Goal: Information Seeking & Learning: Find specific fact

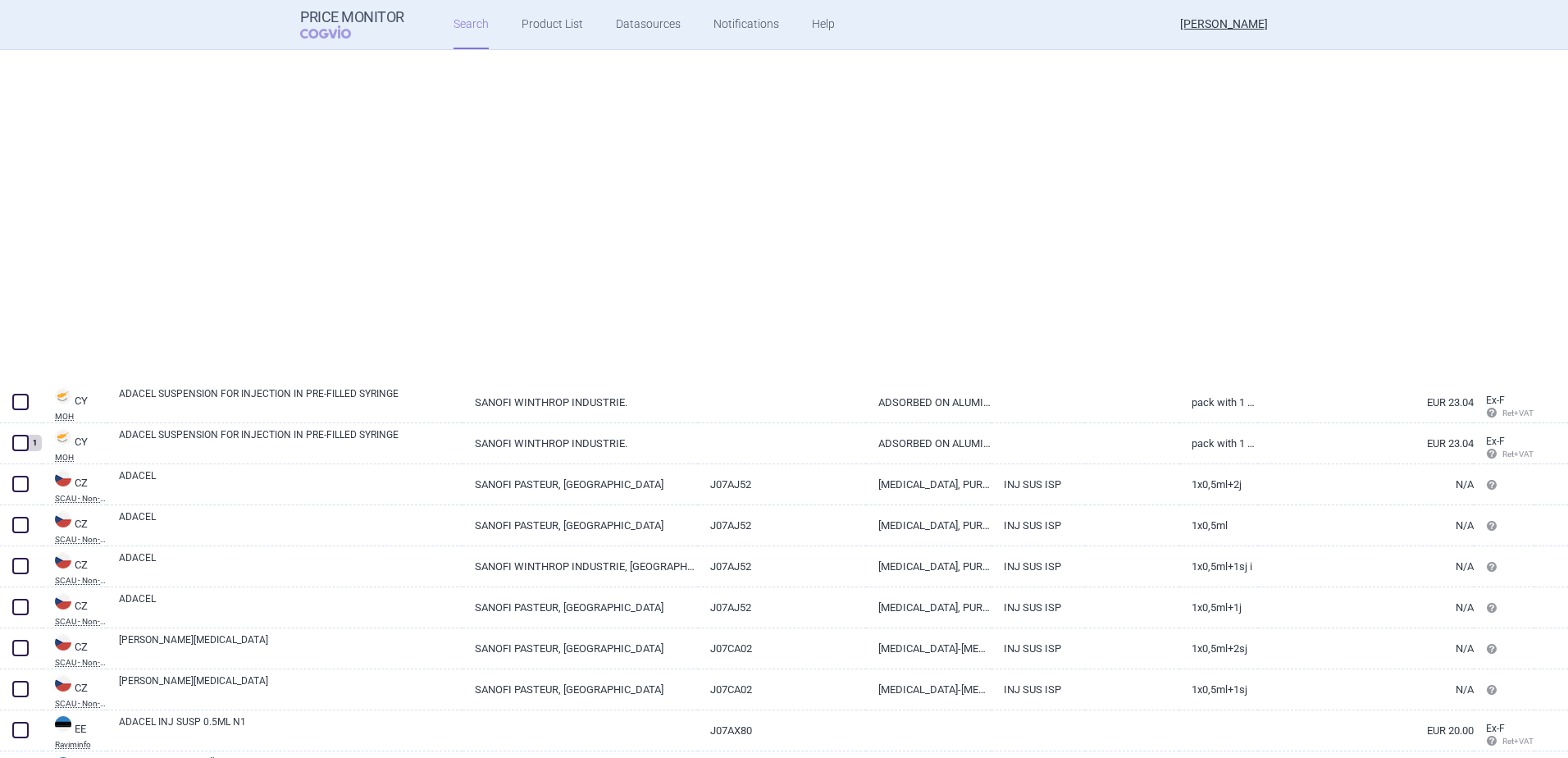
scroll to position [415, 0]
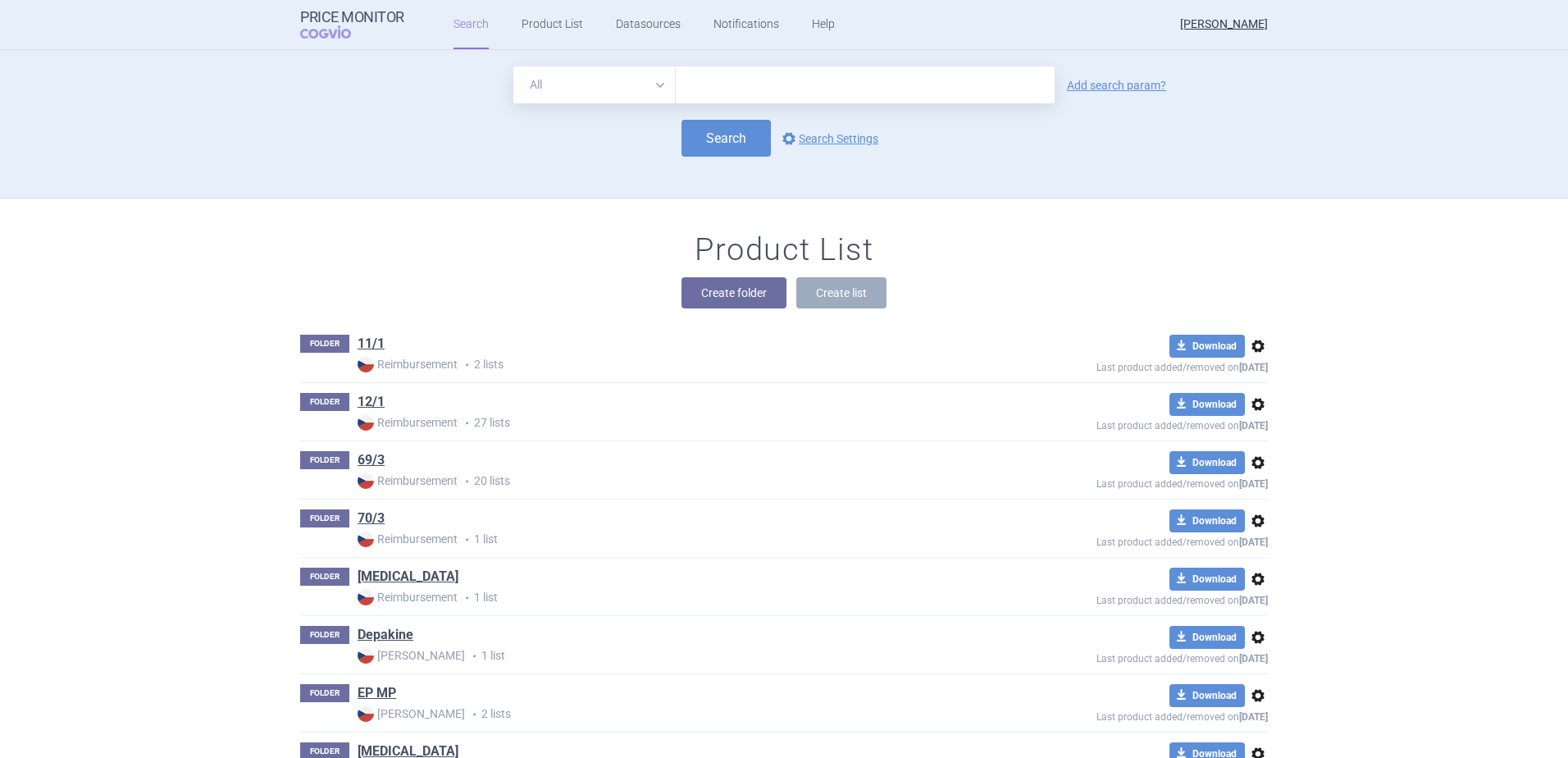
click at [587, 91] on select "All Brand Name ATC Company Active Substance Country Newer than" at bounding box center [595, 85] width 162 height 37
select select "brandName"
click at [514, 67] on select "All Brand Name ATC Company Active Substance Country Newer than" at bounding box center [595, 85] width 162 height 37
drag, startPoint x: 701, startPoint y: 82, endPoint x: 713, endPoint y: 54, distance: 30.5
click at [701, 82] on input "text" at bounding box center [865, 85] width 379 height 37
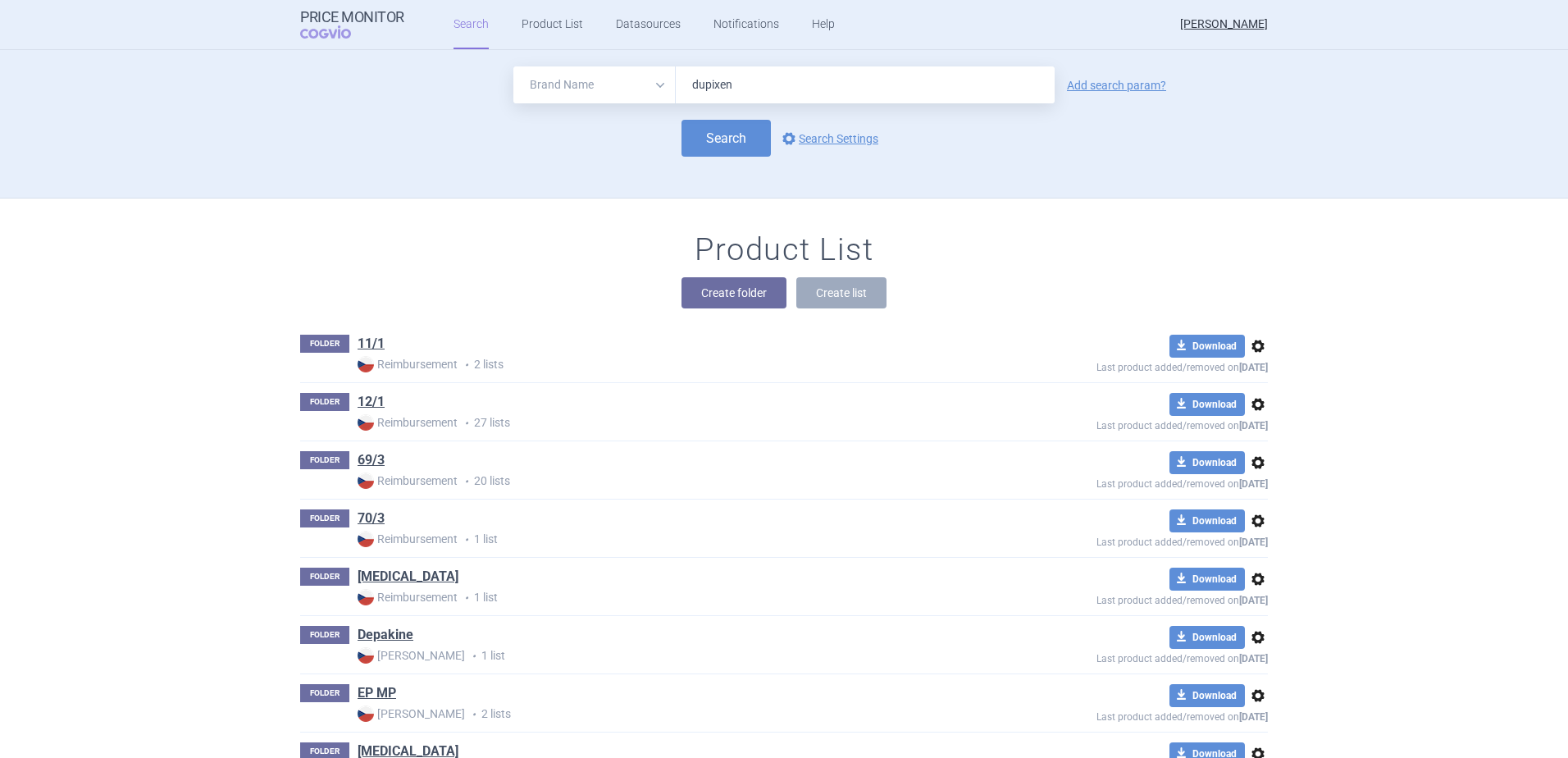
type input "[MEDICAL_DATA]"
click button "Search" at bounding box center [726, 138] width 90 height 37
select select "brandName"
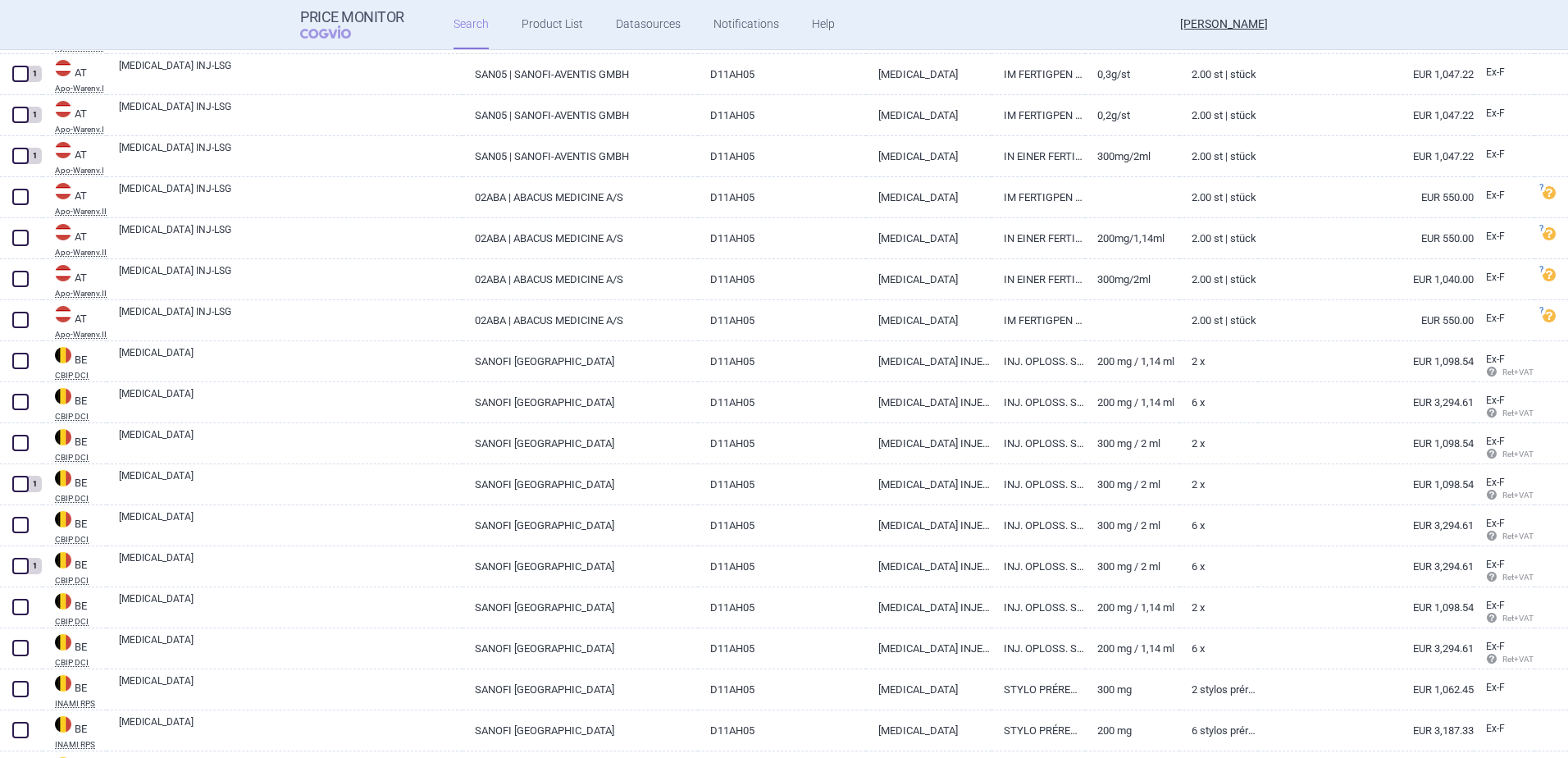
scroll to position [122, 0]
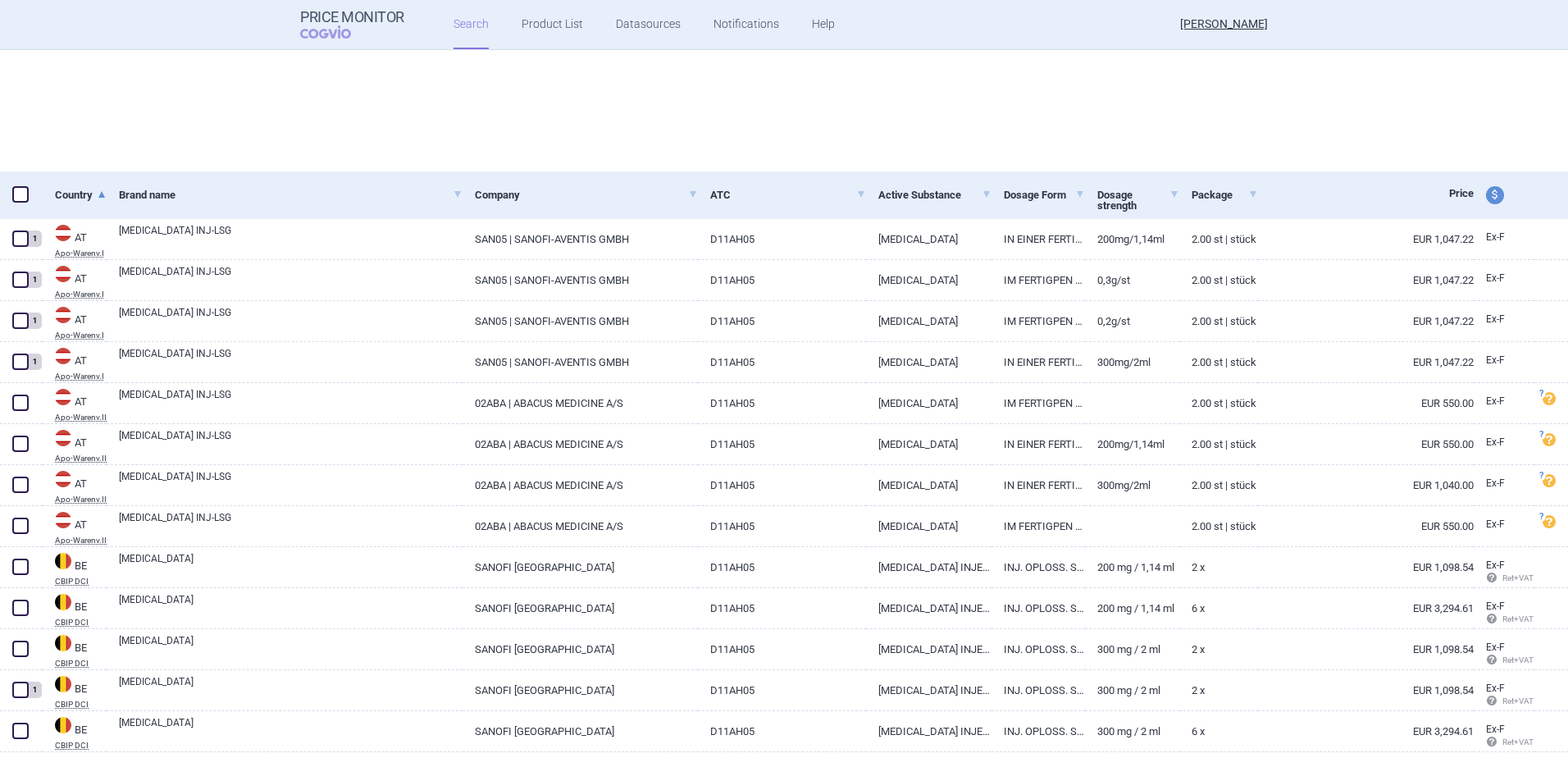
select select "brandName"
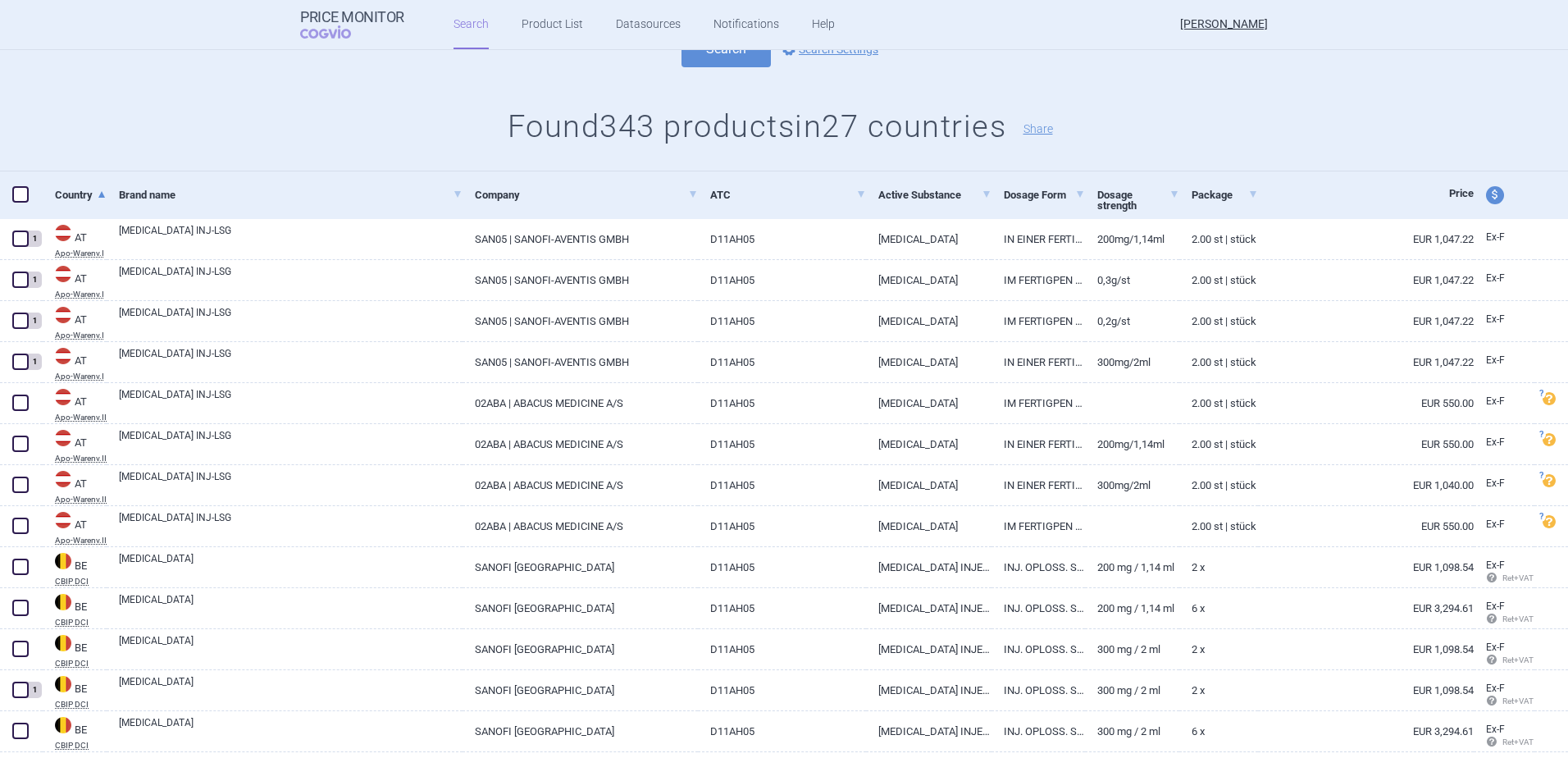
scroll to position [0, 0]
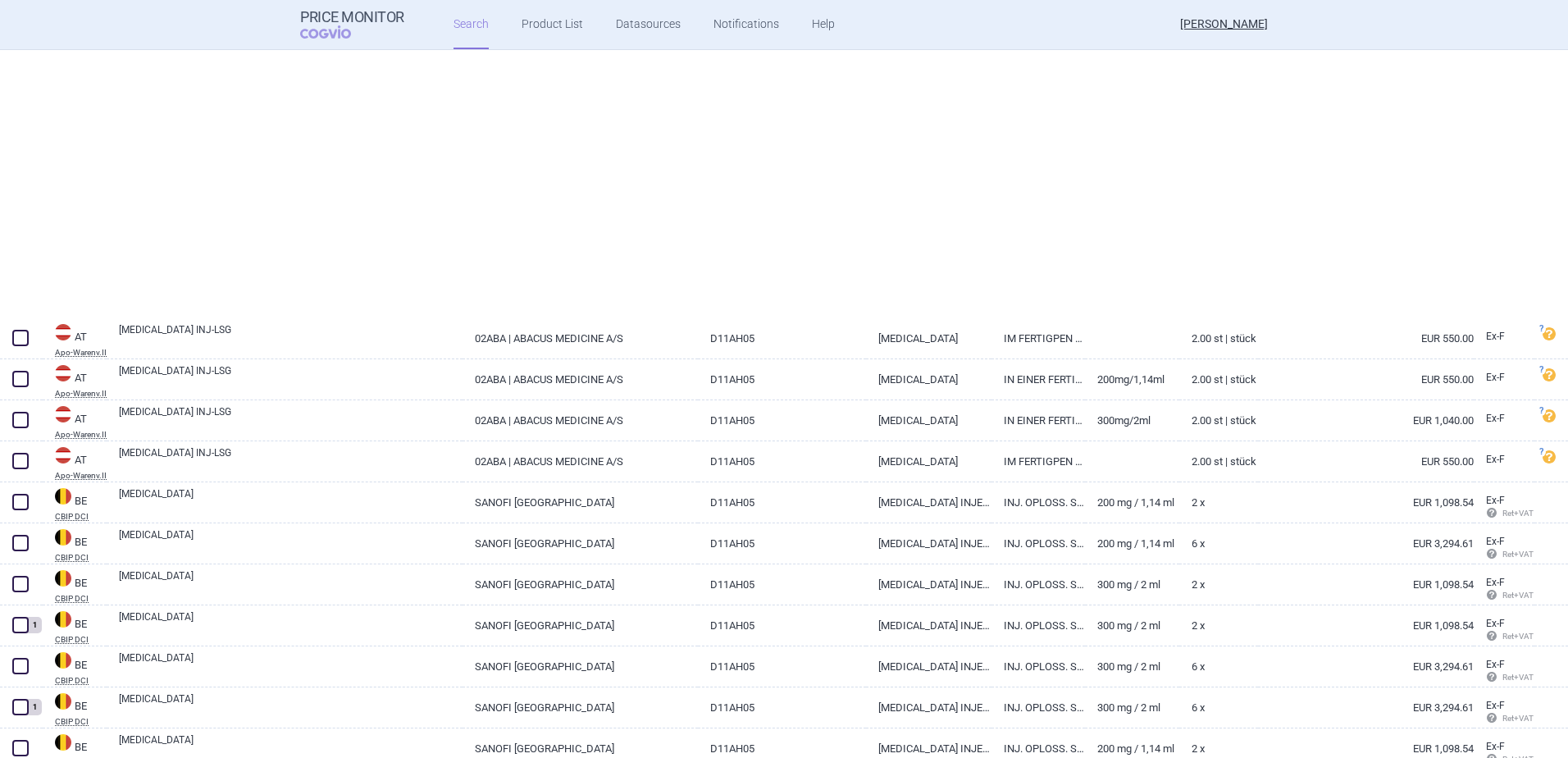
select select "brandName"
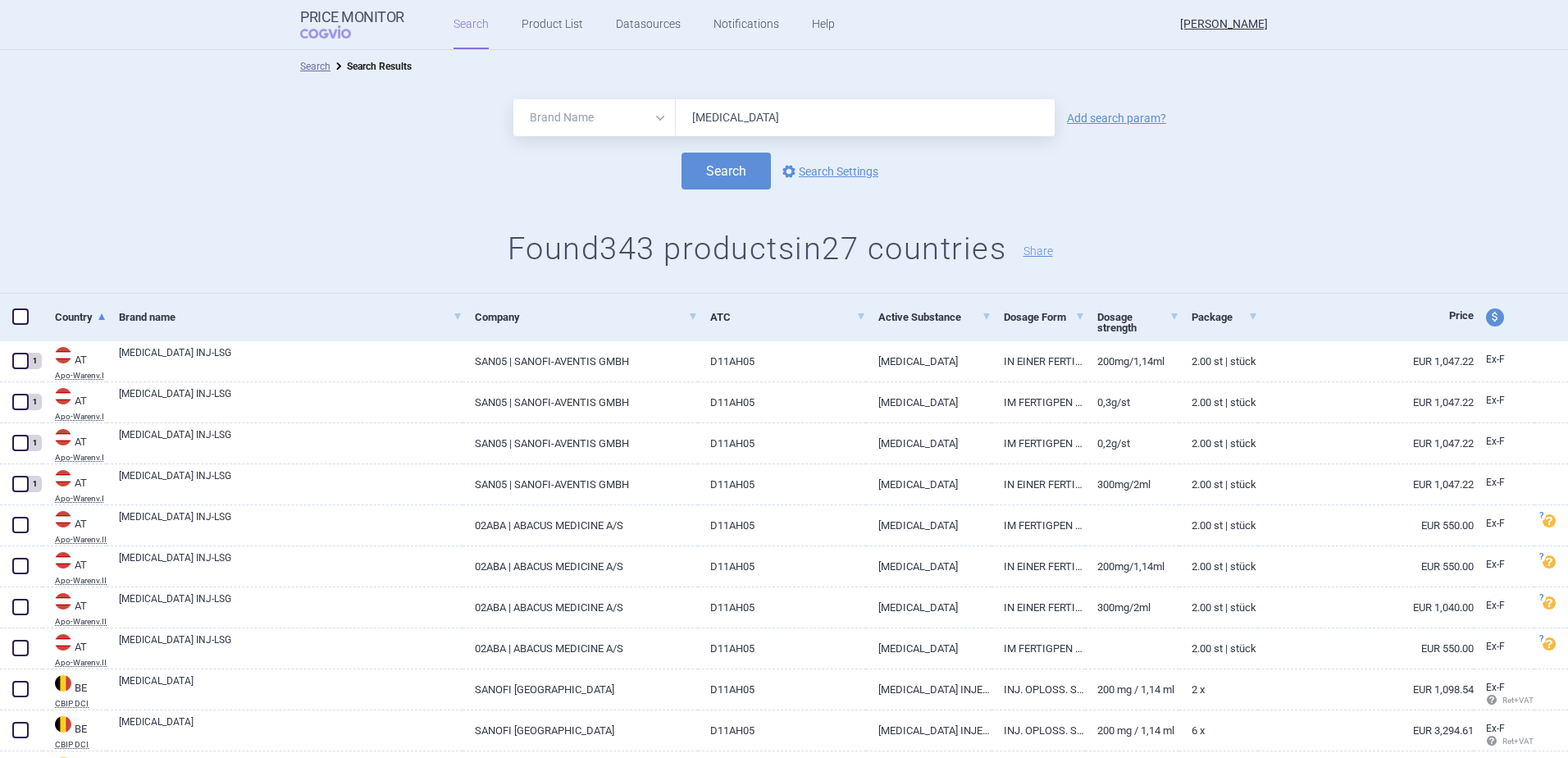
click at [1486, 313] on span "price and currency" at bounding box center [1494, 317] width 18 height 18
select select "ex-factory"
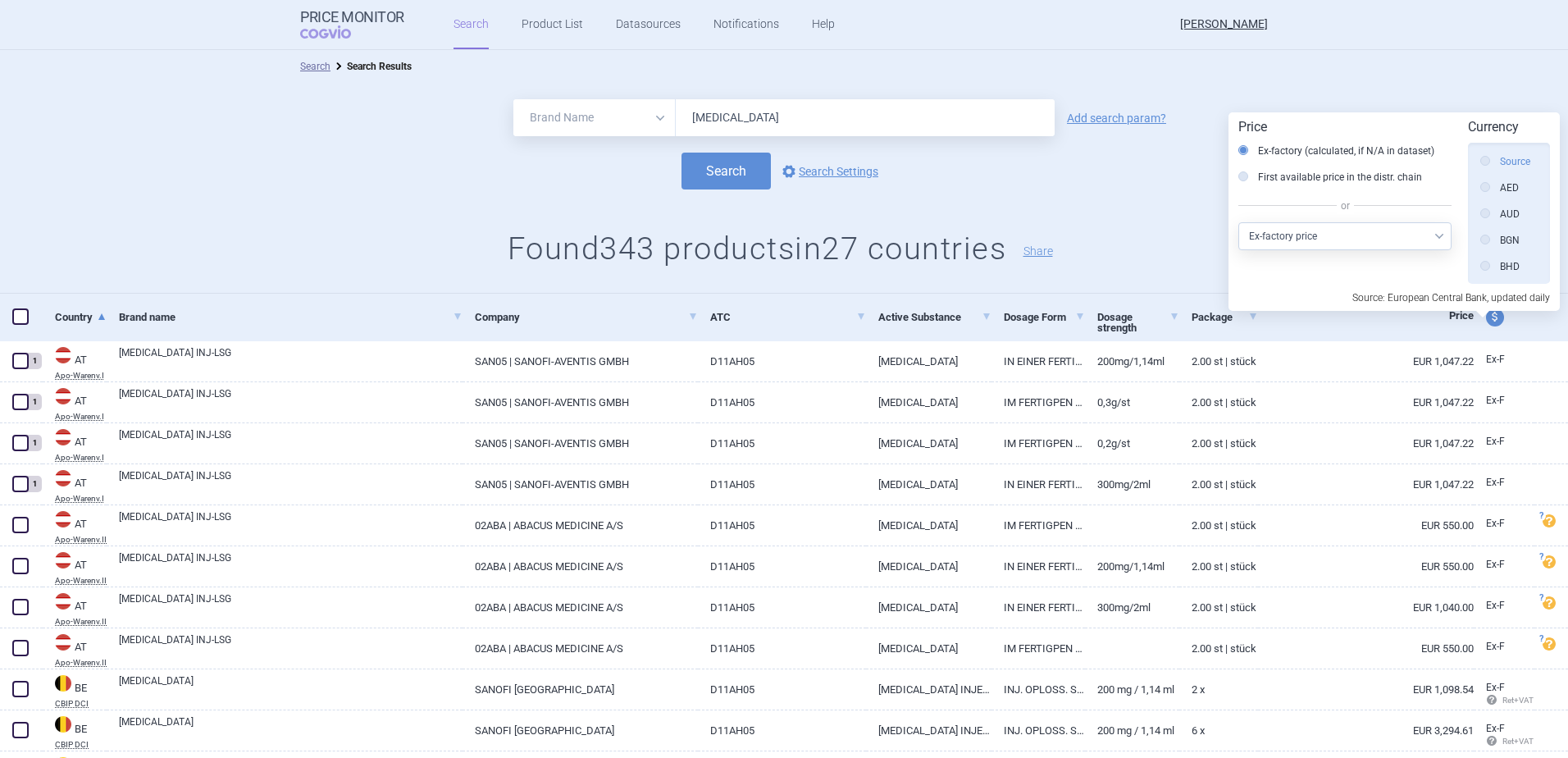
click at [1506, 160] on label "Source" at bounding box center [1506, 161] width 50 height 16
click at [1498, 160] on input "Source" at bounding box center [1489, 162] width 16 height 16
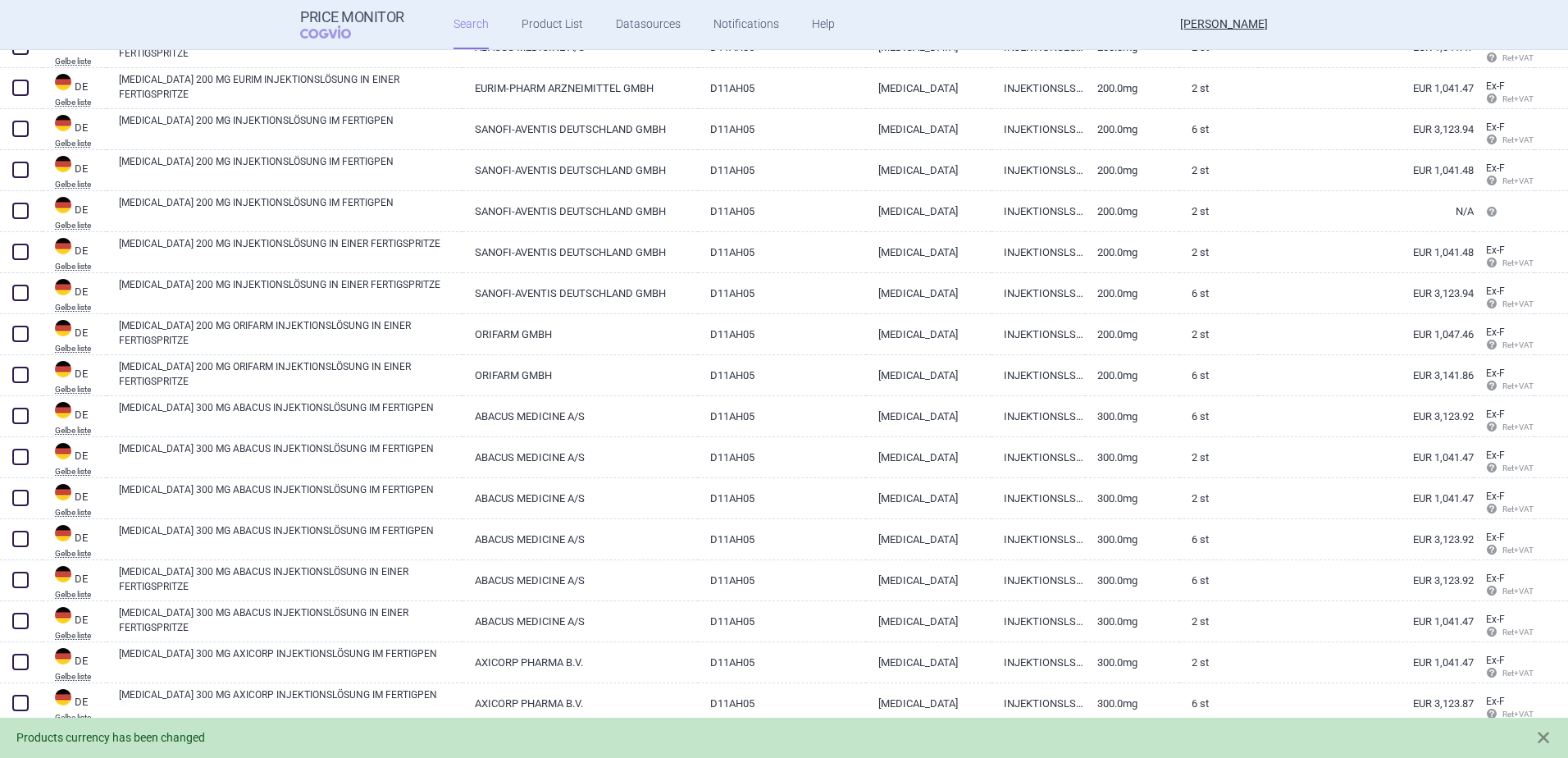
scroll to position [3736, 0]
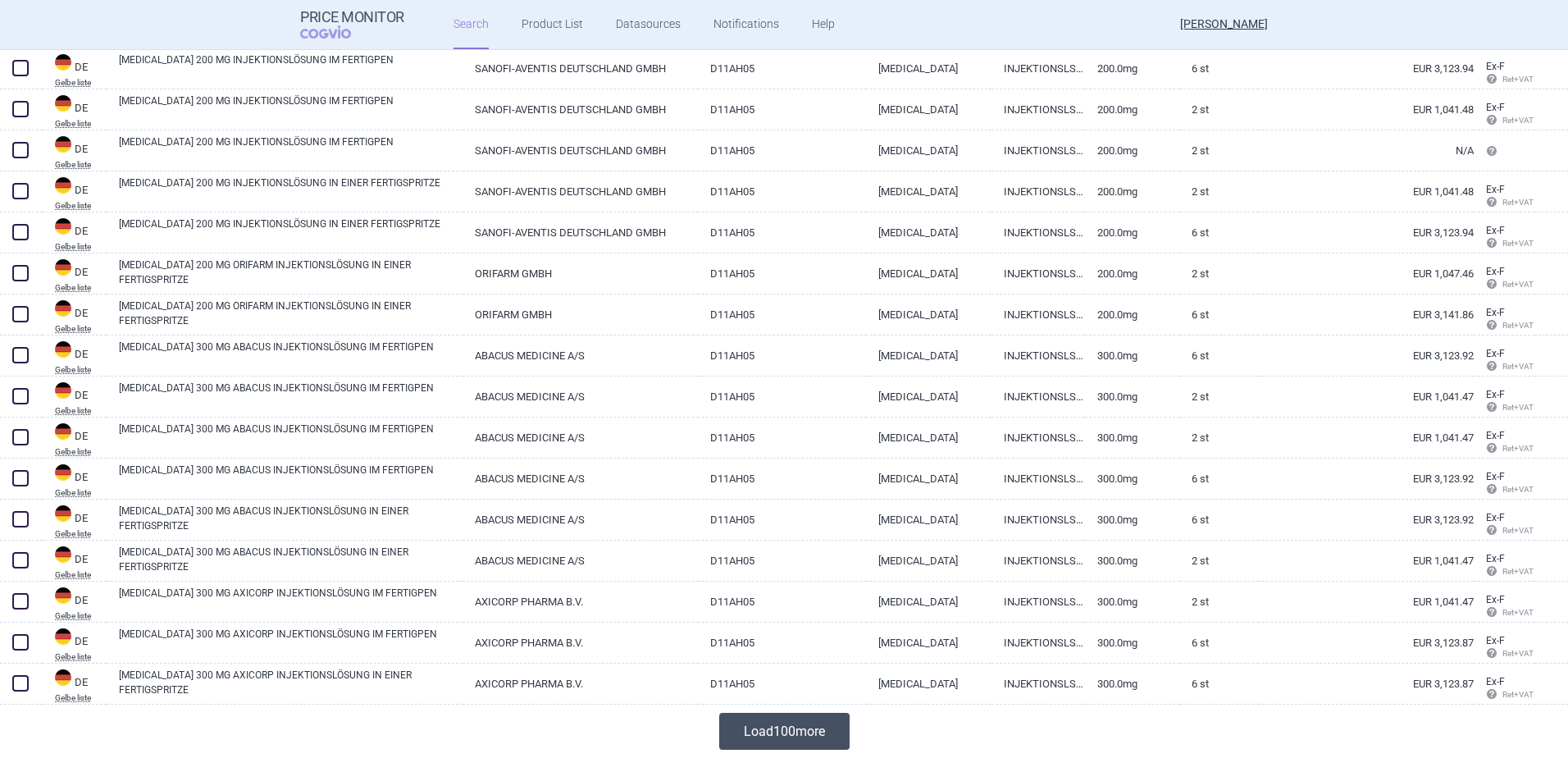
click at [740, 717] on button "Load 100 more" at bounding box center [784, 731] width 131 height 37
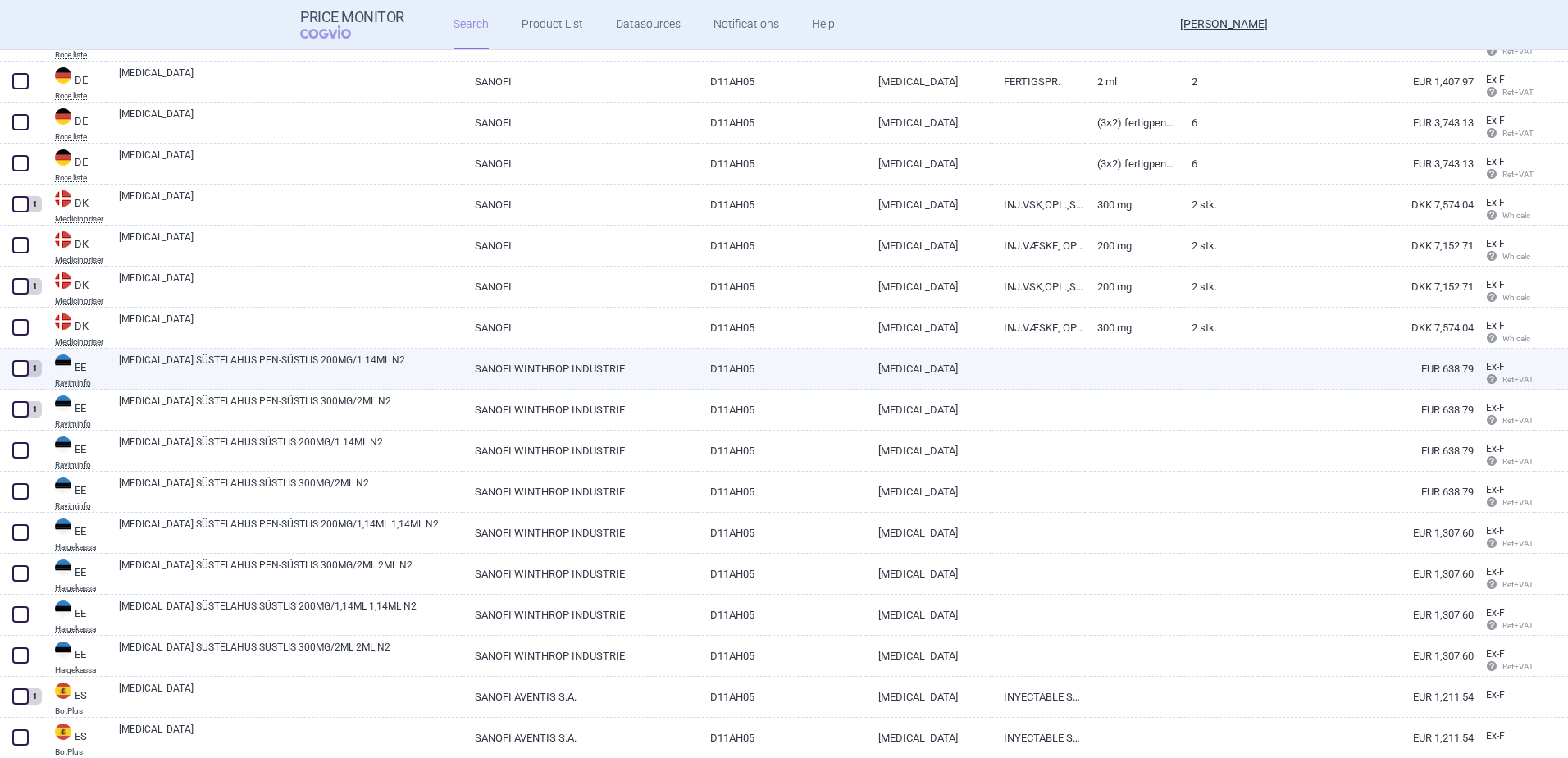
scroll to position [5294, 0]
